Goal: Check status: Check status

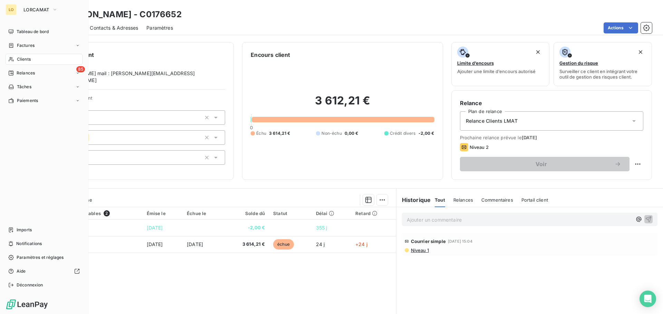
click at [15, 75] on div "Relances" at bounding box center [21, 73] width 27 height 6
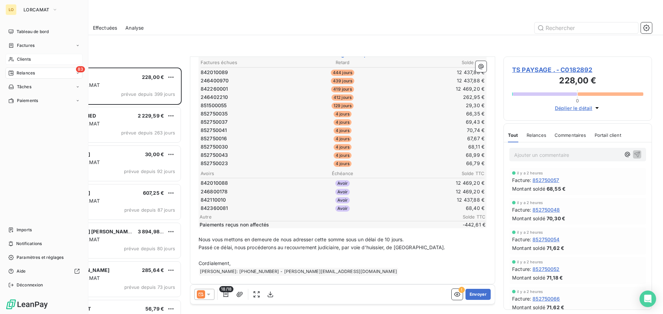
click at [20, 60] on span "Clients" at bounding box center [24, 59] width 14 height 6
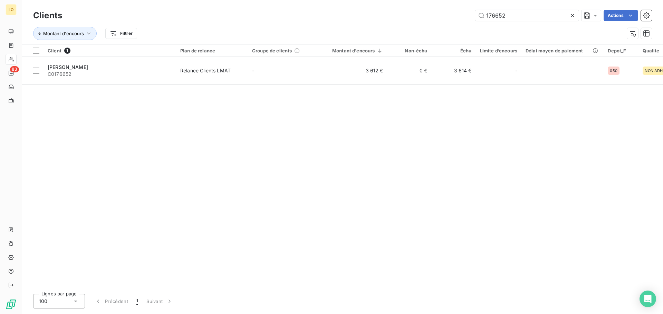
drag, startPoint x: 521, startPoint y: 16, endPoint x: 290, endPoint y: -2, distance: 231.9
click at [290, 0] on html "LO 83 Clients 176652 Actions Montant d'encours Filtrer Client 1 Plan de relance…" at bounding box center [331, 157] width 663 height 314
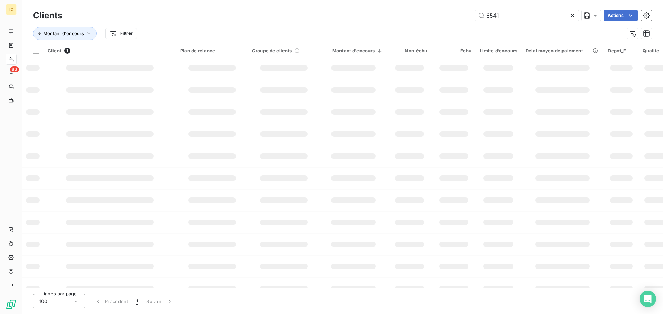
type input "6541"
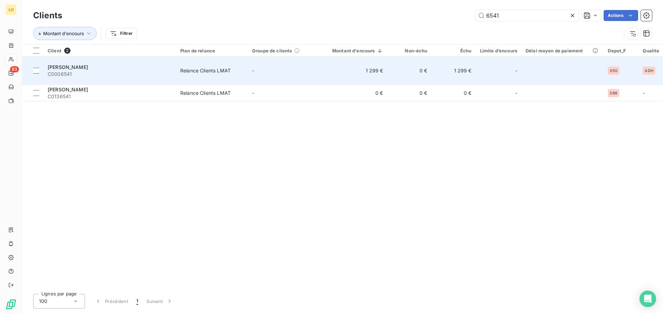
click at [66, 65] on div "[PERSON_NAME]" at bounding box center [110, 67] width 124 height 7
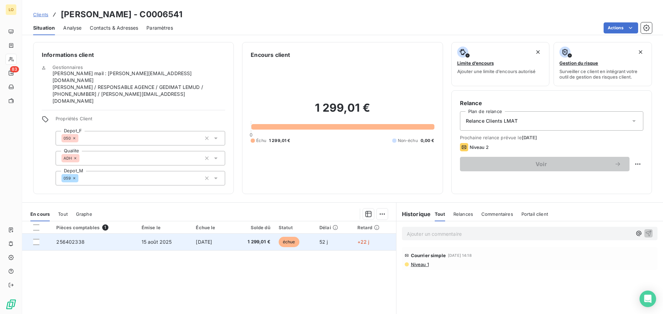
click at [73, 239] on span "256402338" at bounding box center [70, 242] width 28 height 6
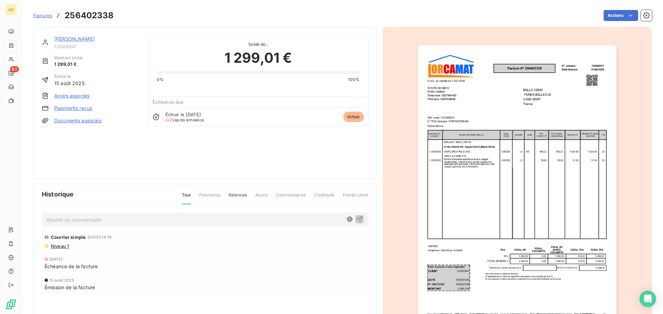
click at [73, 255] on div "[DATE] Échéance de la facture" at bounding box center [205, 264] width 326 height 18
